Goal: Task Accomplishment & Management: Use online tool/utility

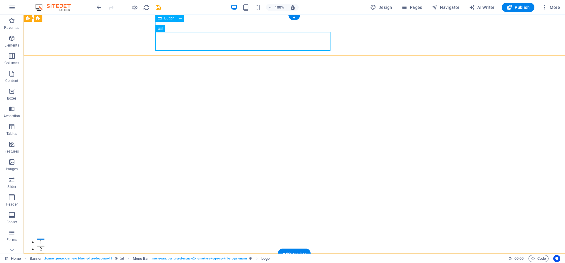
click at [185, 258] on div "Button label" at bounding box center [294, 264] width 278 height 12
click at [182, 258] on div "Button label" at bounding box center [294, 264] width 278 height 12
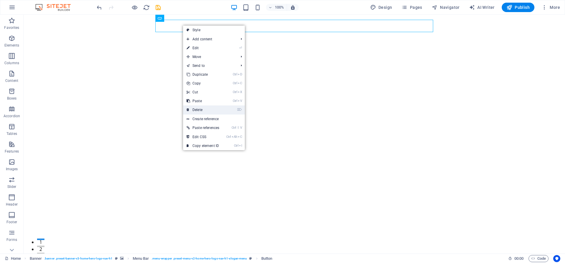
click at [196, 109] on link "⌦ Delete" at bounding box center [203, 109] width 40 height 9
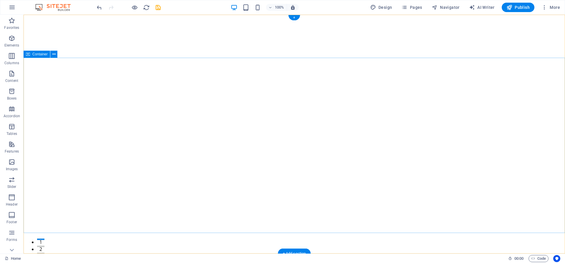
click at [52, 54] on button at bounding box center [53, 54] width 7 height 7
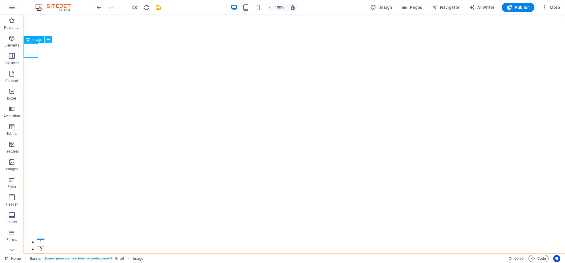
click at [47, 41] on icon at bounding box center [48, 40] width 3 height 6
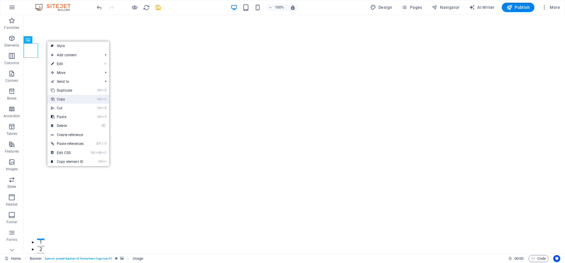
click at [61, 100] on link "Ctrl C Copy" at bounding box center [67, 99] width 40 height 9
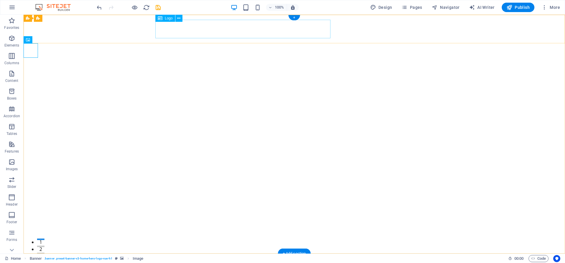
click at [161, 258] on div "EAR NOSE THROAT CARE" at bounding box center [294, 267] width 278 height 19
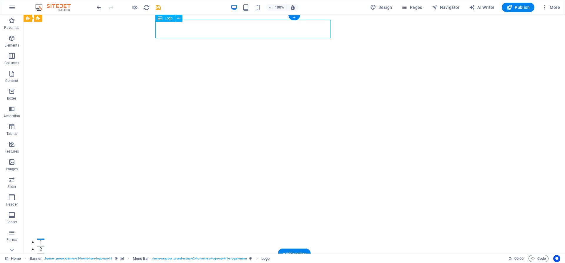
click at [158, 258] on div "EAR NOSE THROAT CARE" at bounding box center [294, 267] width 278 height 19
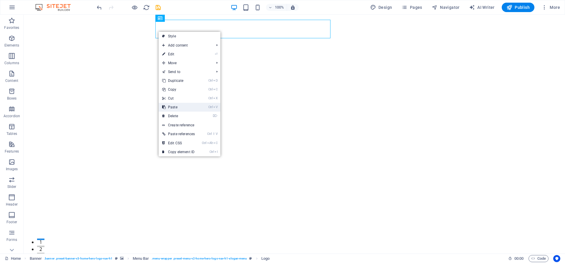
click at [176, 106] on link "Ctrl V Paste" at bounding box center [179, 107] width 40 height 9
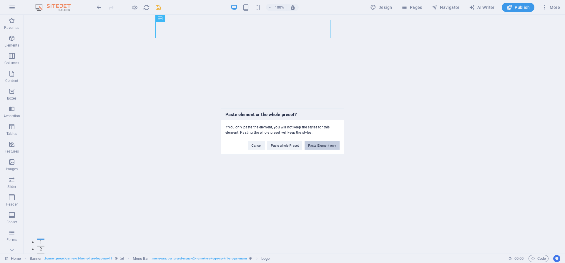
click at [312, 147] on button "Paste Element only" at bounding box center [321, 145] width 35 height 9
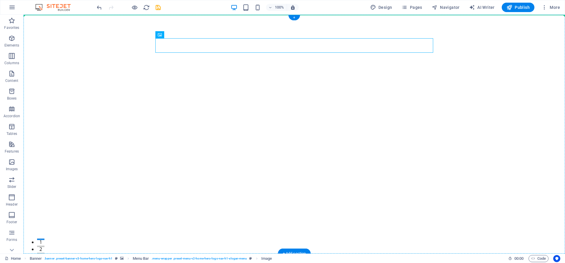
drag, startPoint x: 160, startPoint y: 45, endPoint x: 149, endPoint y: 30, distance: 18.8
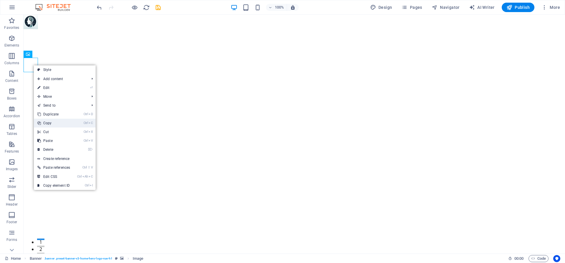
drag, startPoint x: 51, startPoint y: 125, endPoint x: 30, endPoint y: 110, distance: 25.9
click at [51, 125] on link "Ctrl C Copy" at bounding box center [54, 123] width 40 height 9
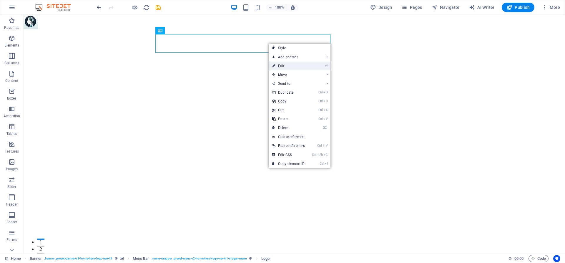
drag, startPoint x: 291, startPoint y: 66, endPoint x: 144, endPoint y: 47, distance: 148.2
click at [291, 66] on link "⏎ Edit" at bounding box center [289, 65] width 40 height 9
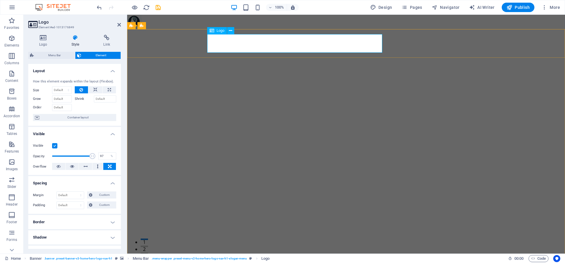
click at [81, 99] on label "Shrink" at bounding box center [84, 98] width 19 height 7
click at [94, 99] on input "Shrink" at bounding box center [105, 98] width 23 height 7
click at [97, 91] on icon at bounding box center [95, 89] width 4 height 7
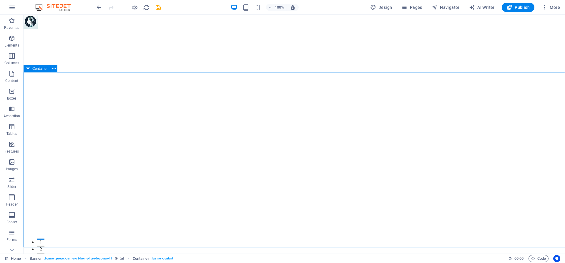
drag, startPoint x: 37, startPoint y: 64, endPoint x: 118, endPoint y: 70, distance: 81.4
click at [118, 70] on div "EAR NOSE THROAT CARE Home Services Team Testimonials Contact Comprehensive ENT …" at bounding box center [294, 215] width 541 height 372
click at [36, 69] on span "Container" at bounding box center [39, 69] width 15 height 4
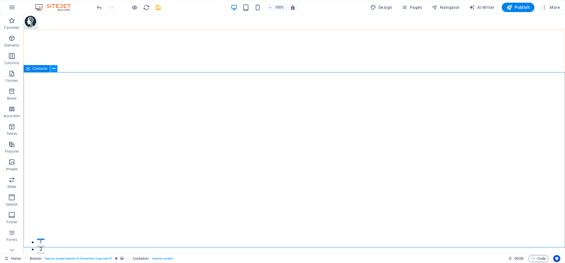
click at [56, 69] on button at bounding box center [53, 68] width 7 height 7
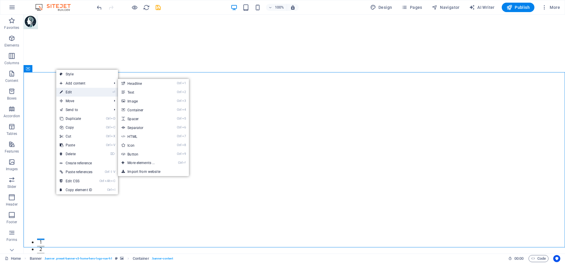
click at [76, 90] on link "⏎ Edit" at bounding box center [76, 92] width 40 height 9
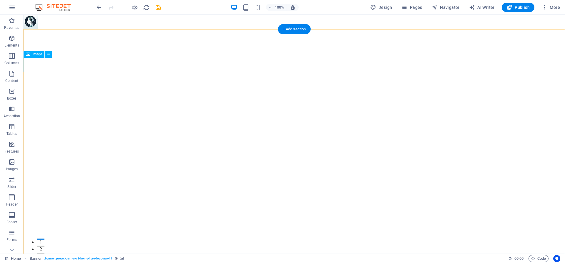
click at [48, 55] on icon at bounding box center [48, 54] width 3 height 6
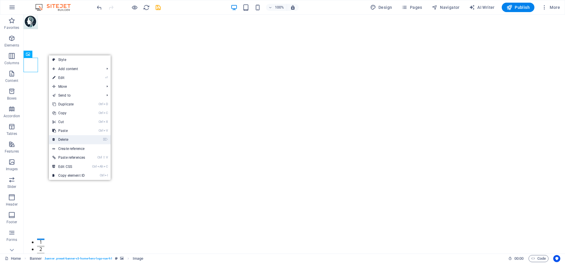
click at [66, 137] on link "⌦ Delete" at bounding box center [69, 139] width 40 height 9
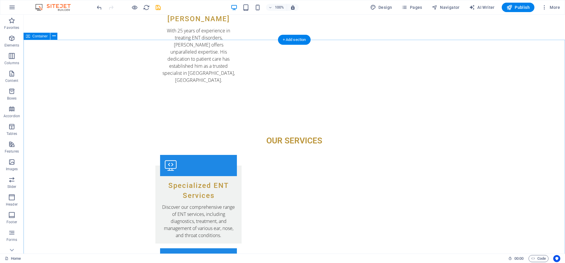
scroll to position [720, 0]
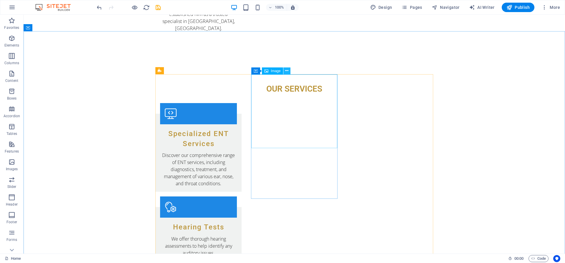
click at [285, 71] on button at bounding box center [286, 70] width 7 height 7
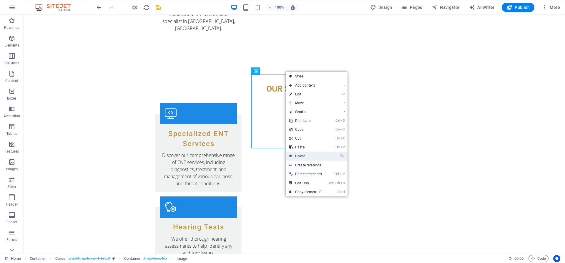
click at [303, 154] on link "⌦ Delete" at bounding box center [306, 155] width 40 height 9
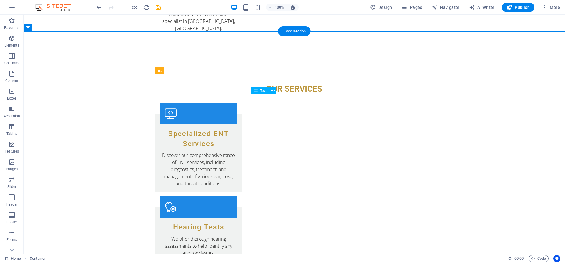
click at [281, 71] on icon at bounding box center [281, 71] width 3 height 6
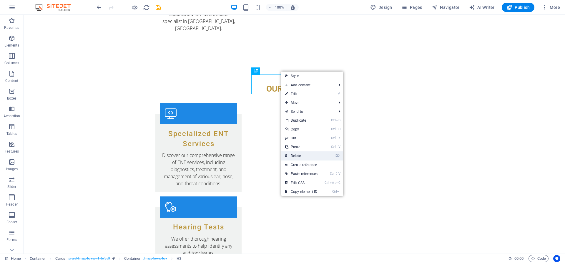
click at [296, 153] on link "⌦ Delete" at bounding box center [301, 155] width 40 height 9
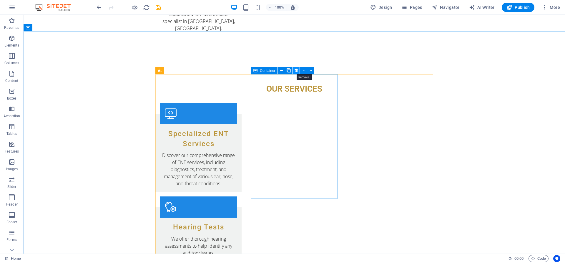
click at [295, 71] on icon at bounding box center [295, 70] width 3 height 6
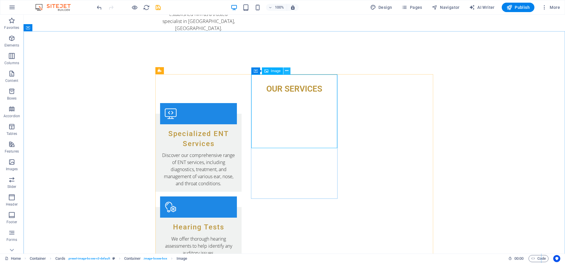
click at [288, 71] on icon at bounding box center [286, 71] width 3 height 6
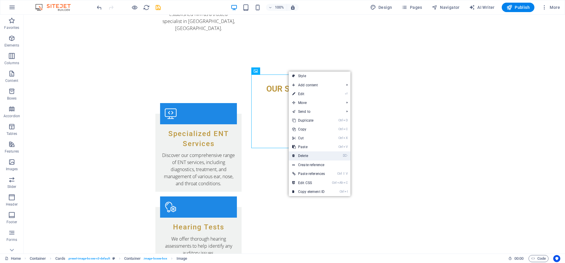
click at [304, 153] on link "⌦ Delete" at bounding box center [309, 155] width 40 height 9
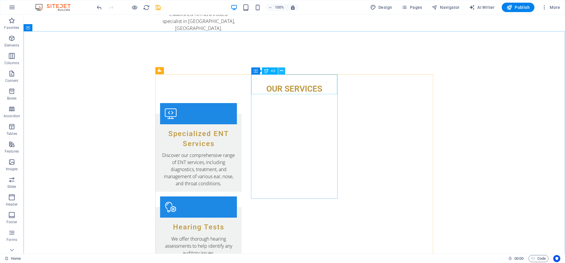
click at [281, 71] on icon at bounding box center [281, 71] width 3 height 6
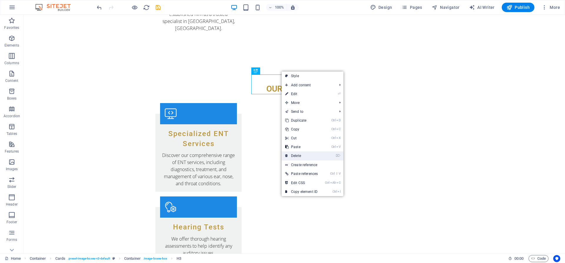
click at [299, 156] on link "⌦ Delete" at bounding box center [301, 155] width 40 height 9
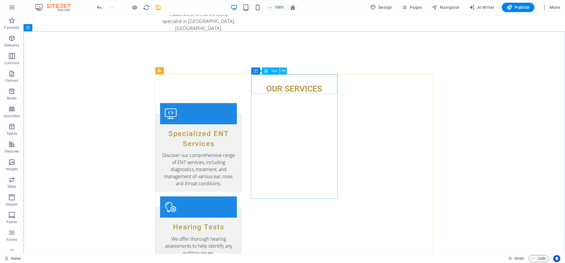
click at [283, 71] on icon at bounding box center [283, 71] width 3 height 6
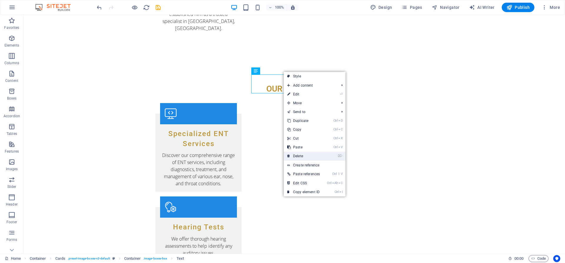
click at [300, 155] on link "⌦ Delete" at bounding box center [304, 155] width 40 height 9
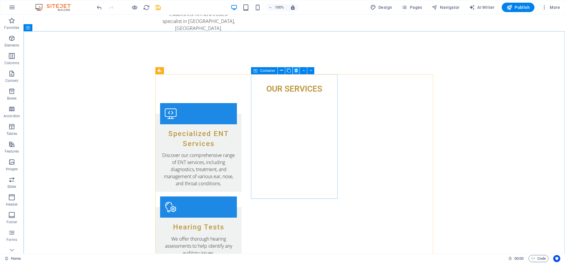
click at [296, 70] on icon at bounding box center [295, 70] width 3 height 6
click at [287, 73] on icon at bounding box center [286, 71] width 3 height 6
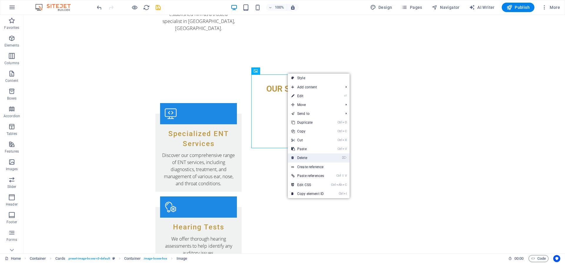
click at [302, 156] on link "⌦ Delete" at bounding box center [308, 157] width 40 height 9
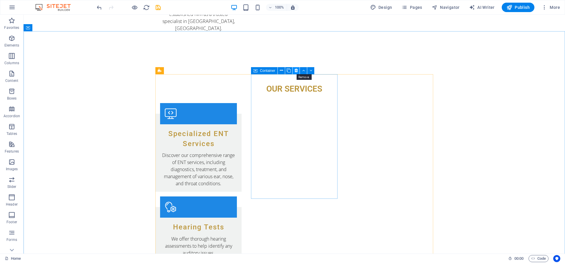
click at [297, 69] on icon at bounding box center [295, 70] width 3 height 6
click at [288, 73] on icon at bounding box center [286, 71] width 3 height 6
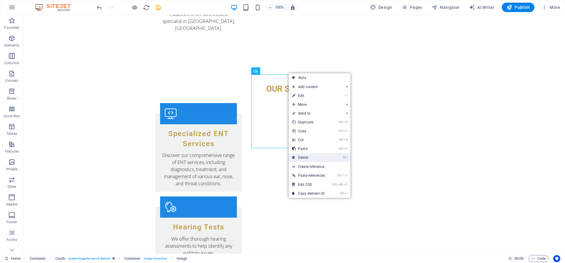
click at [306, 156] on link "⌦ Delete" at bounding box center [309, 157] width 40 height 9
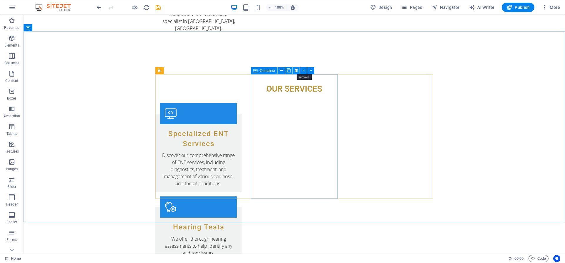
click at [294, 70] on icon at bounding box center [295, 70] width 3 height 6
click at [286, 72] on icon at bounding box center [286, 71] width 3 height 6
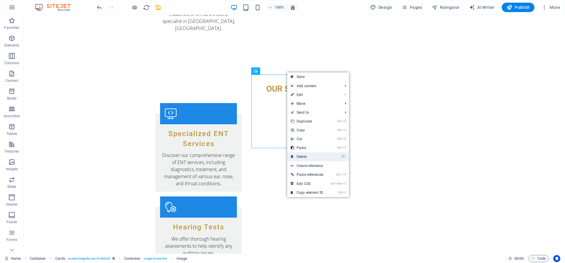
drag, startPoint x: 302, startPoint y: 153, endPoint x: 279, endPoint y: 123, distance: 37.9
click at [302, 153] on link "⌦ Delete" at bounding box center [307, 156] width 40 height 9
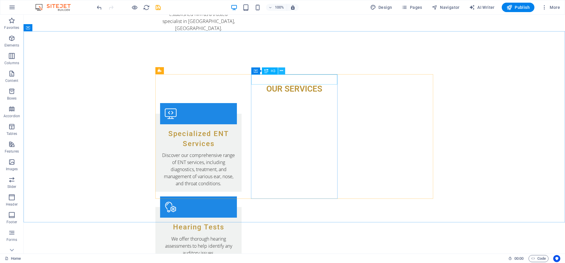
click at [281, 72] on icon at bounding box center [281, 71] width 3 height 6
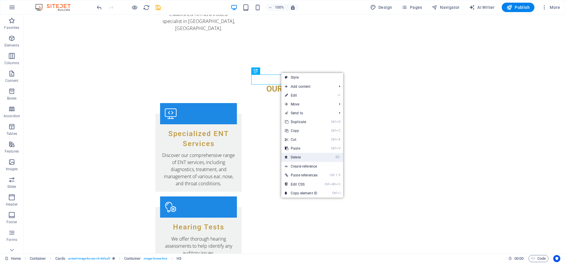
click at [296, 155] on link "⌦ Delete" at bounding box center [301, 157] width 40 height 9
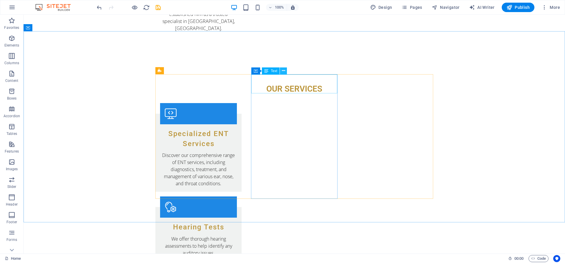
click at [281, 69] on button at bounding box center [283, 70] width 7 height 7
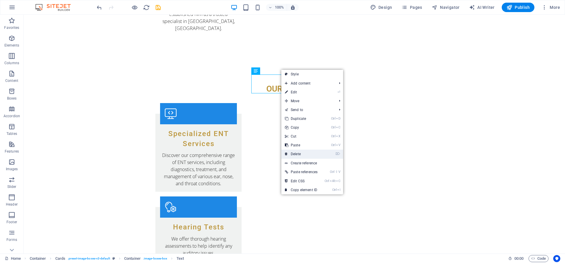
click at [299, 153] on link "⌦ Delete" at bounding box center [301, 153] width 40 height 9
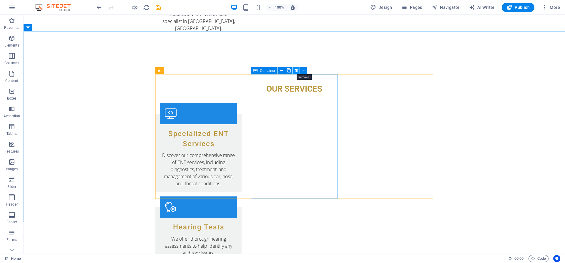
click at [295, 70] on icon at bounding box center [295, 70] width 3 height 6
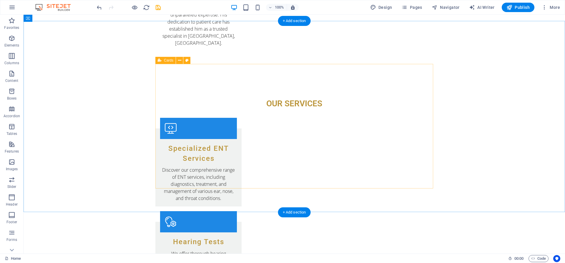
scroll to position [690, 0]
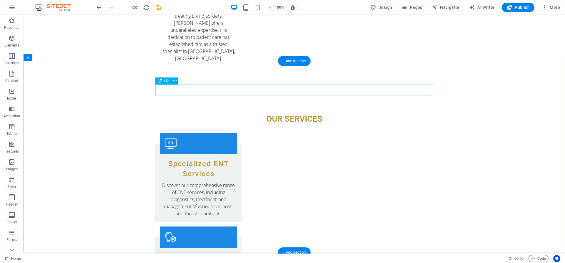
click at [175, 81] on icon at bounding box center [174, 81] width 3 height 6
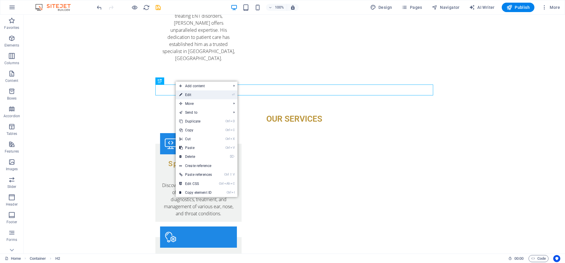
click at [199, 93] on link "⏎ Edit" at bounding box center [196, 94] width 40 height 9
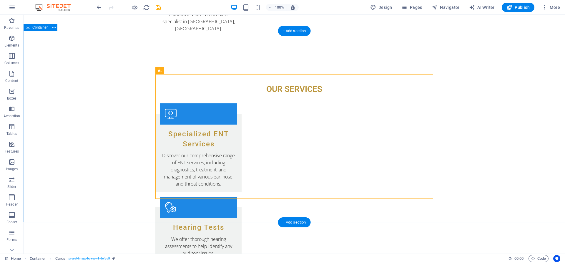
scroll to position [720, 0]
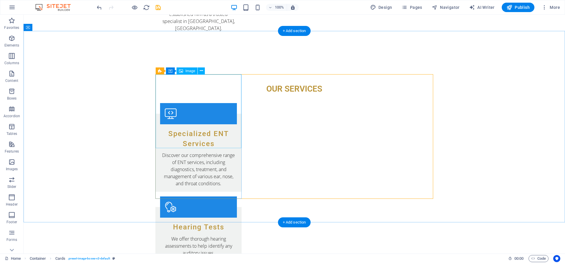
click at [193, 71] on span "Image" at bounding box center [190, 71] width 10 height 4
click at [201, 72] on icon at bounding box center [201, 71] width 3 height 6
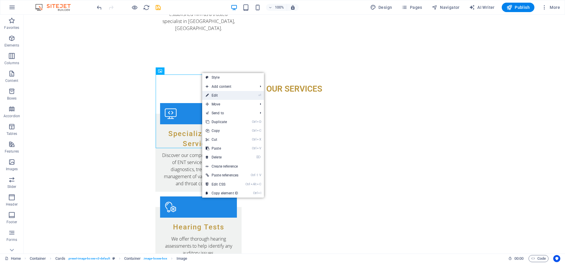
click at [213, 94] on link "⏎ Edit" at bounding box center [222, 95] width 40 height 9
select select "vw"
select select "px"
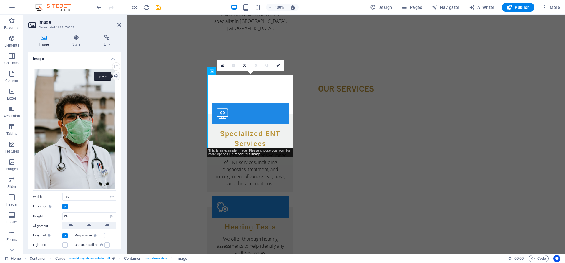
click at [114, 76] on div "Upload" at bounding box center [115, 76] width 9 height 9
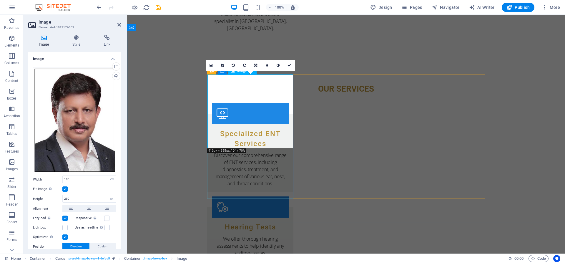
click at [117, 75] on div "Upload" at bounding box center [115, 76] width 9 height 9
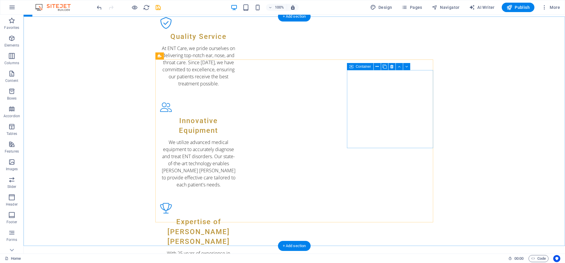
scroll to position [450, 0]
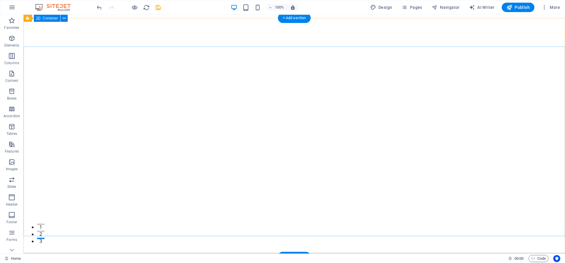
scroll to position [0, 0]
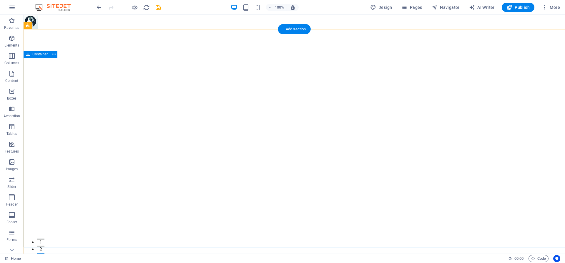
click at [52, 55] on button at bounding box center [53, 54] width 7 height 7
click at [53, 54] on icon at bounding box center [53, 54] width 3 height 6
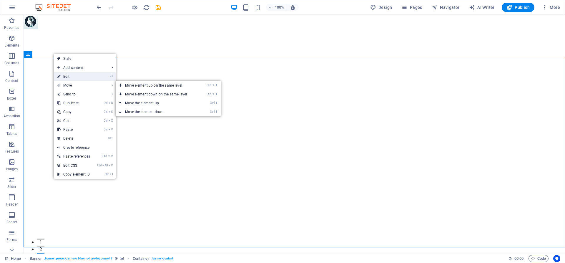
click at [69, 77] on link "⏎ Edit" at bounding box center [74, 76] width 40 height 9
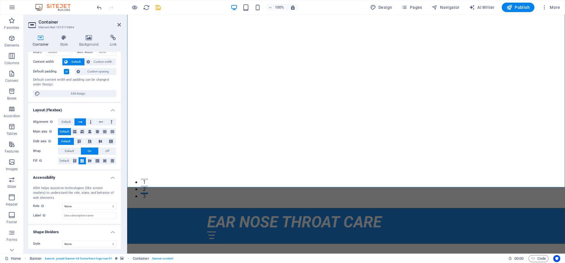
scroll to position [31, 0]
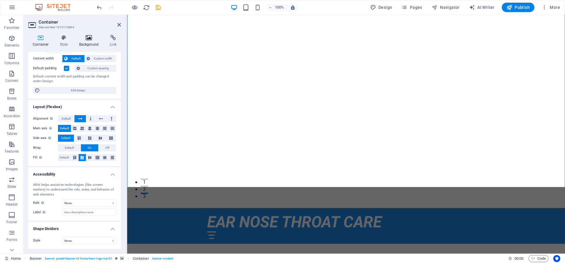
click at [95, 43] on h4 "Background" at bounding box center [90, 41] width 31 height 12
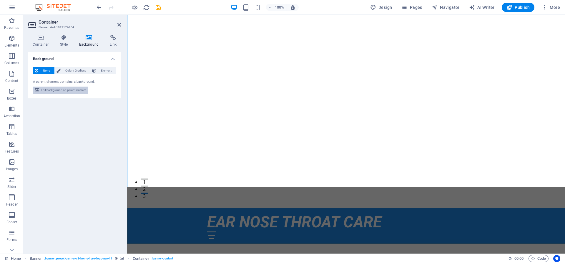
click at [68, 88] on span "Edit background on parent element" at bounding box center [63, 89] width 45 height 7
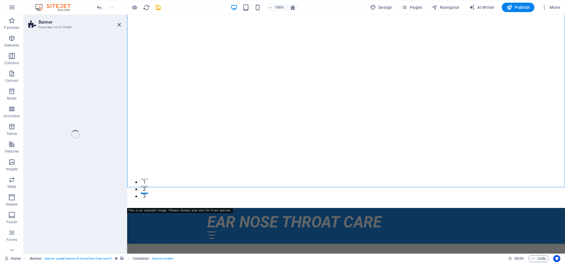
select select "ms"
select select "s"
select select "progressive"
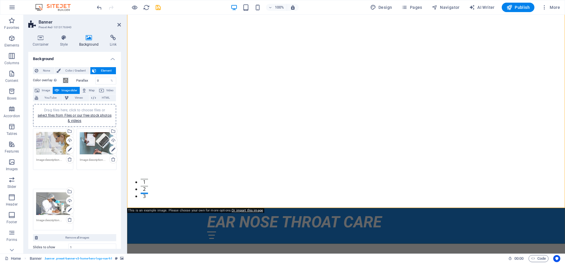
click at [100, 148] on div "Drag files here, click to choose files or select files from Files or our free s…" at bounding box center [74, 179] width 86 height 105
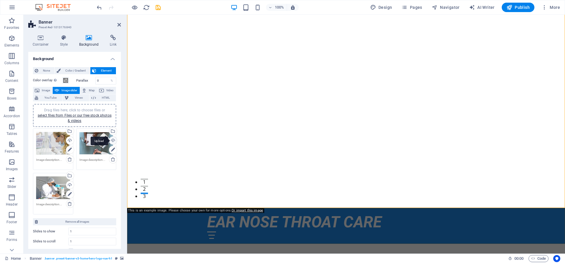
click at [113, 141] on div "Upload" at bounding box center [112, 140] width 9 height 9
click at [70, 185] on div "Upload" at bounding box center [69, 185] width 9 height 9
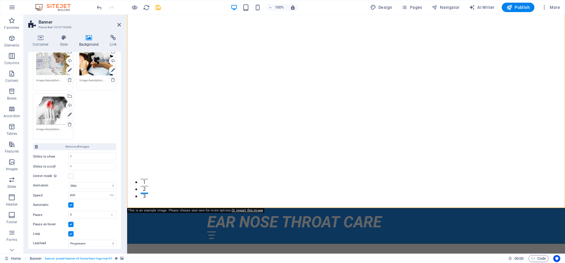
scroll to position [101, 0]
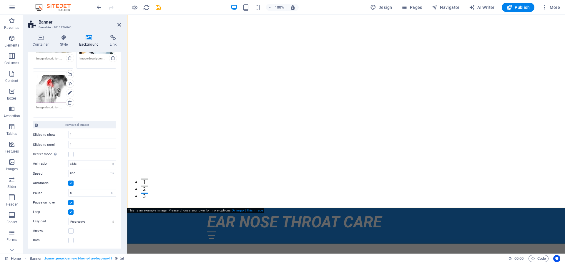
click at [247, 211] on link "Or import this image" at bounding box center [246, 210] width 31 height 4
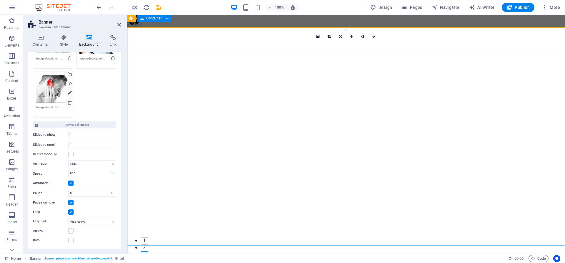
scroll to position [0, 0]
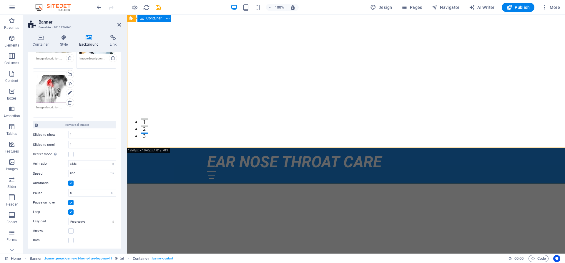
click at [191, 184] on div "Comprehensive ENT Care for All Ages" at bounding box center [346, 229] width 438 height 91
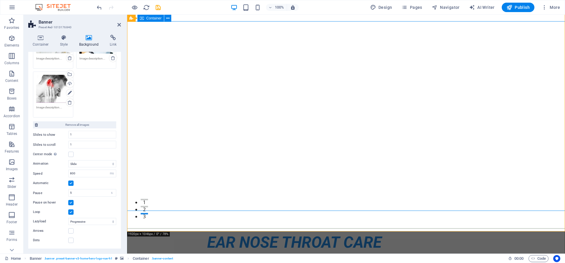
scroll to position [0, 0]
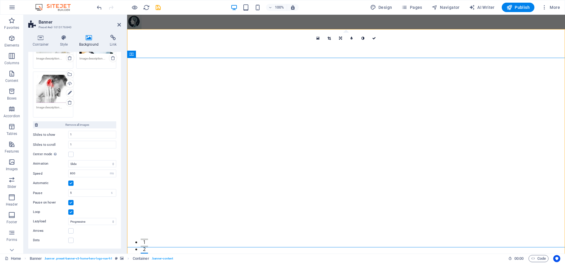
click at [57, 91] on div "Drag files here, click to choose files or select files from Files or our free s…" at bounding box center [53, 89] width 34 height 28
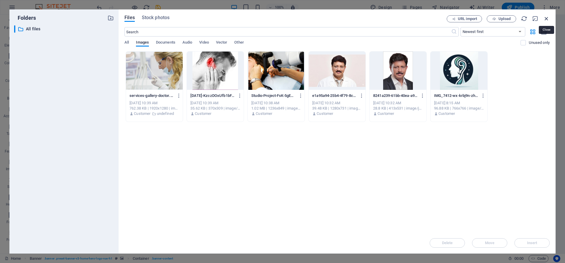
click at [546, 20] on icon "button" at bounding box center [546, 18] width 6 height 6
